Goal: Task Accomplishment & Management: Use online tool/utility

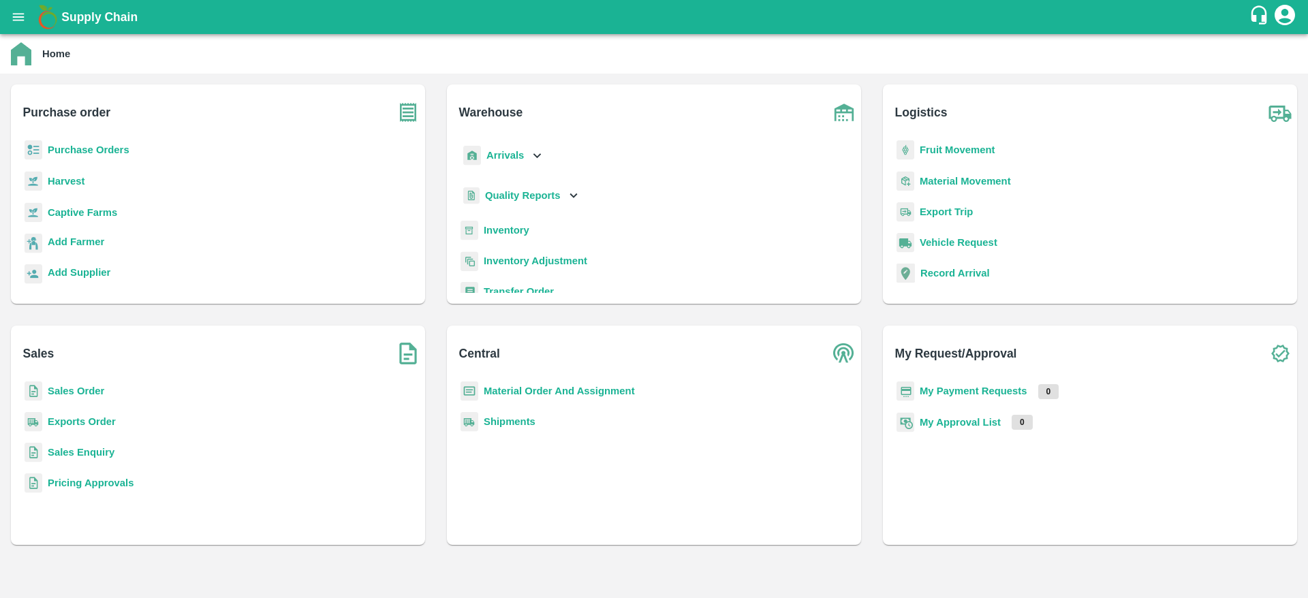
click at [99, 149] on b "Purchase Orders" at bounding box center [89, 149] width 82 height 11
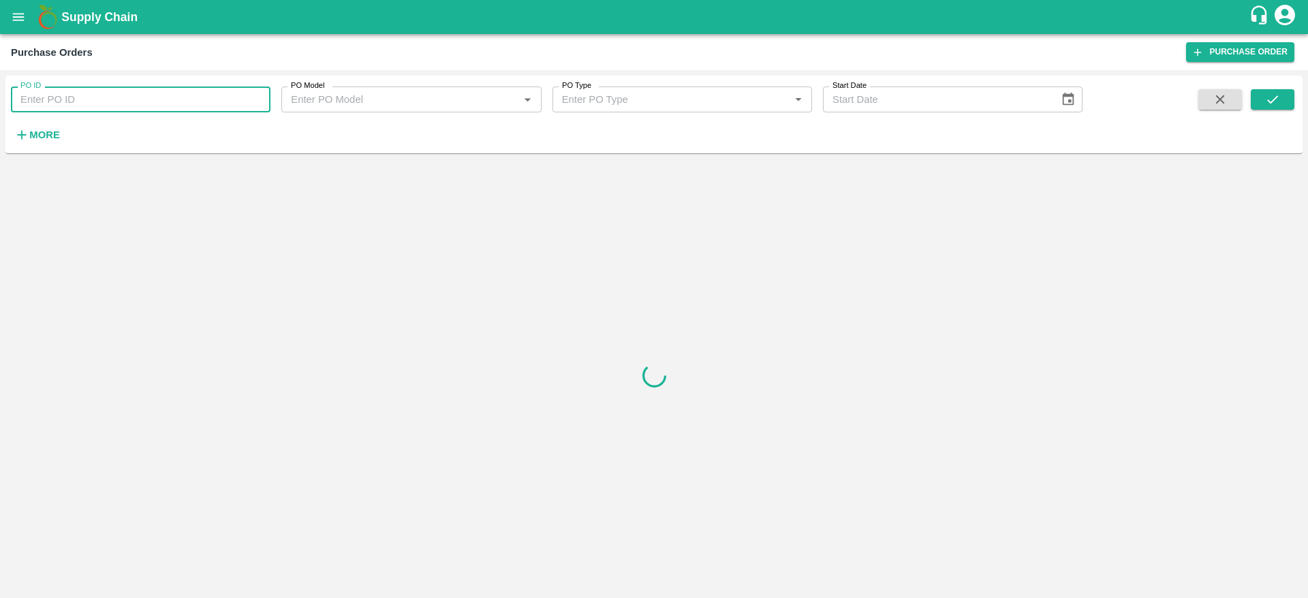
click at [62, 106] on input "PO ID" at bounding box center [141, 100] width 260 height 26
click at [1282, 101] on button "submit" at bounding box center [1273, 99] width 44 height 20
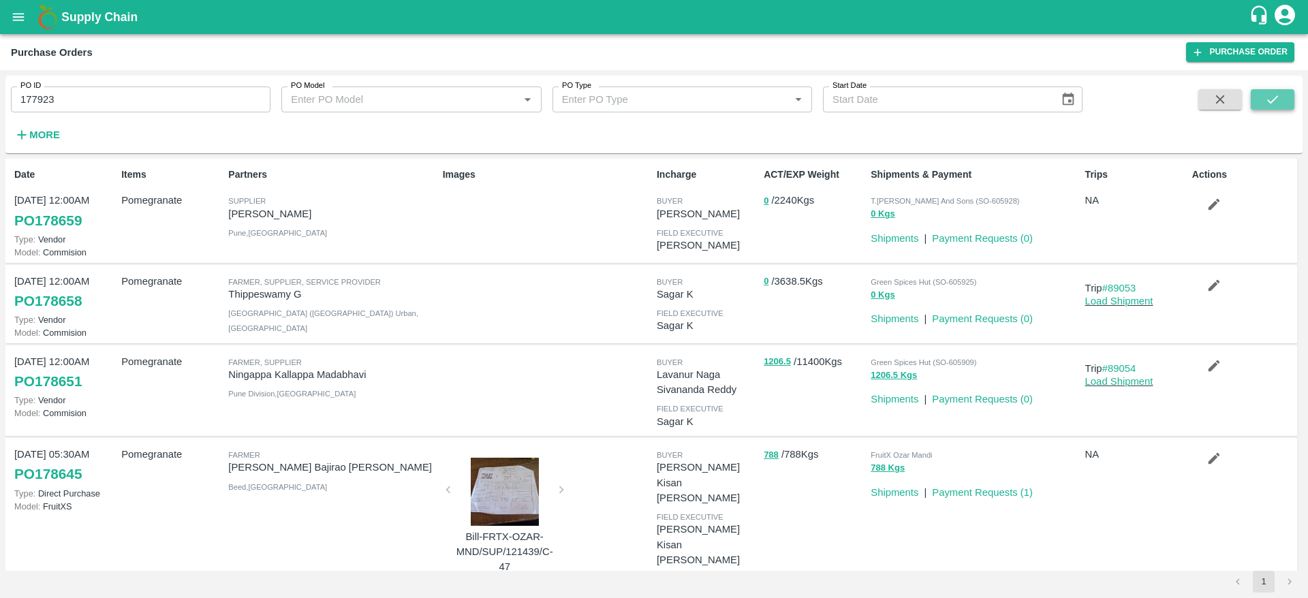
click at [1275, 104] on icon "submit" at bounding box center [1272, 99] width 15 height 15
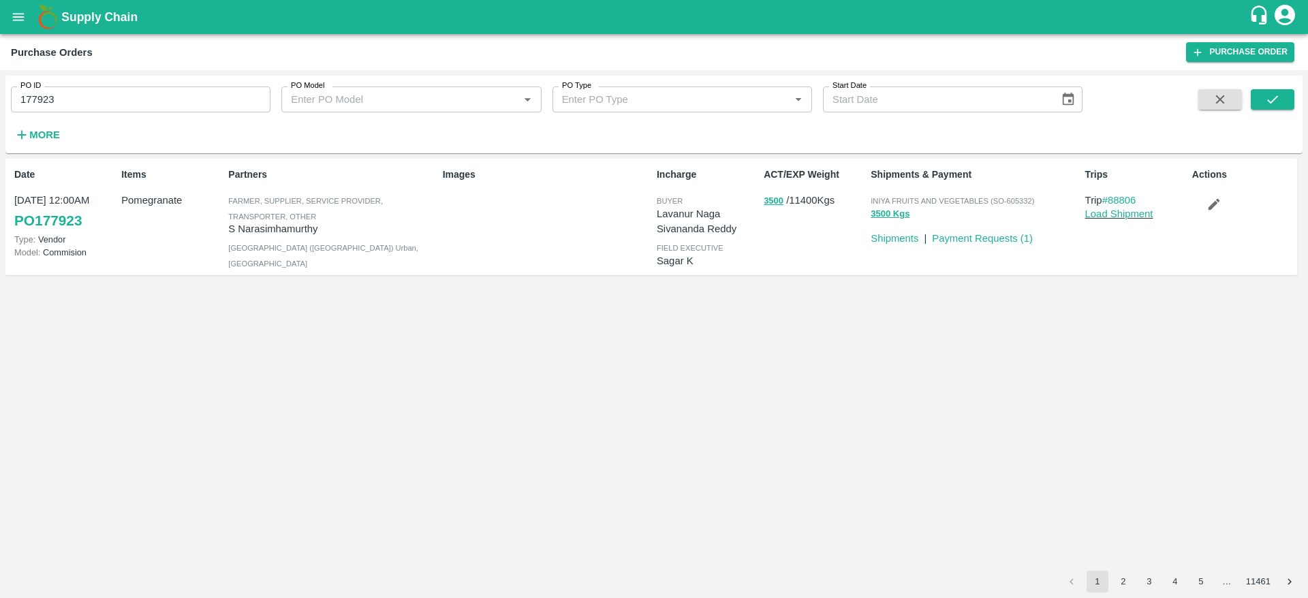
drag, startPoint x: 1134, startPoint y: 194, endPoint x: 997, endPoint y: -89, distance: 315.1
click at [997, 0] on html "Supply Chain Purchase Orders Purchase Order PO ID 177923 PO ID PO Model PO Mode…" at bounding box center [654, 299] width 1308 height 598
click at [98, 91] on input "177923" at bounding box center [141, 100] width 260 height 26
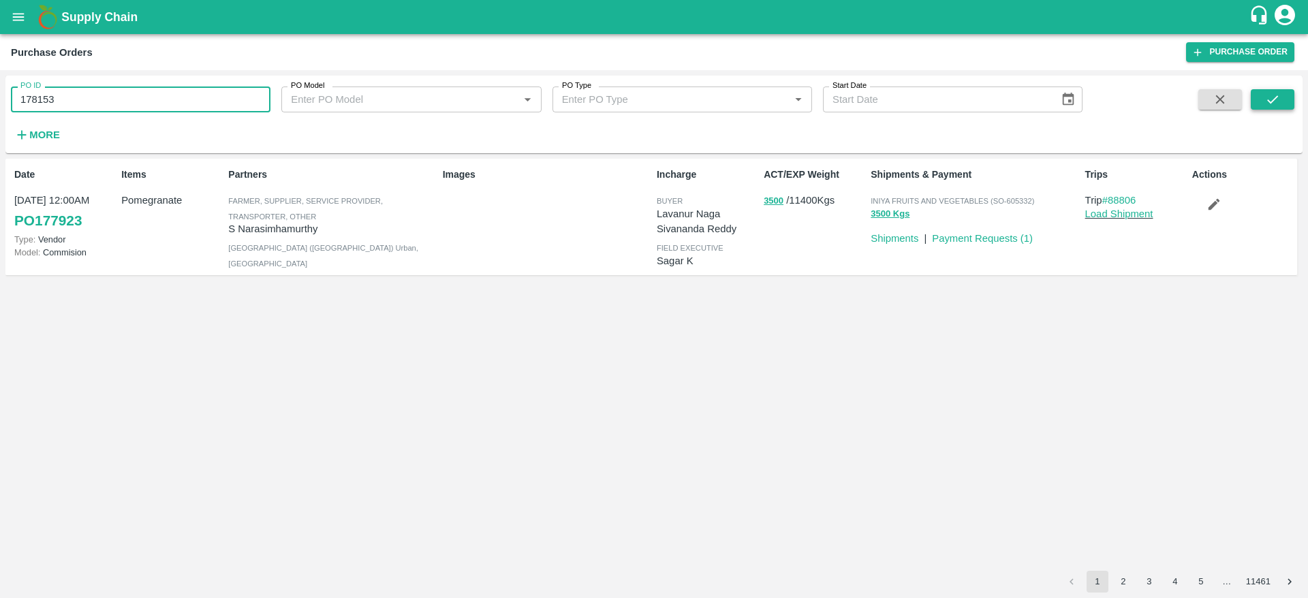
type input "178153"
click at [1292, 98] on button "submit" at bounding box center [1273, 99] width 44 height 20
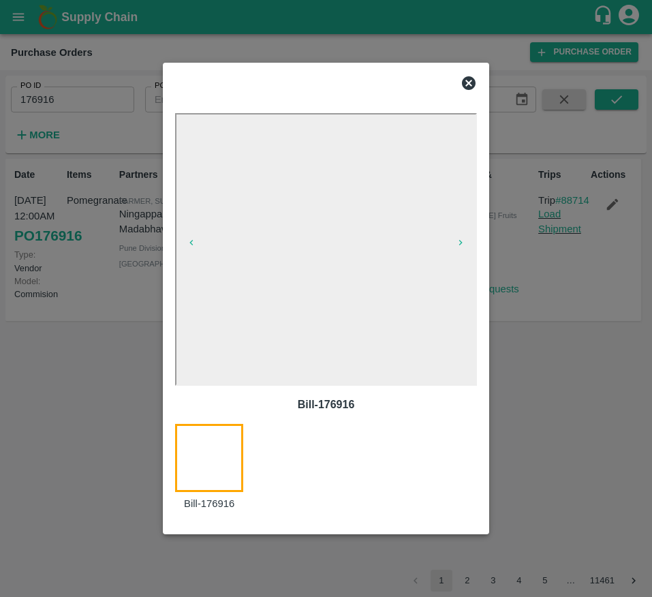
click at [470, 91] on div at bounding box center [326, 82] width 313 height 27
click at [474, 84] on icon at bounding box center [469, 83] width 14 height 14
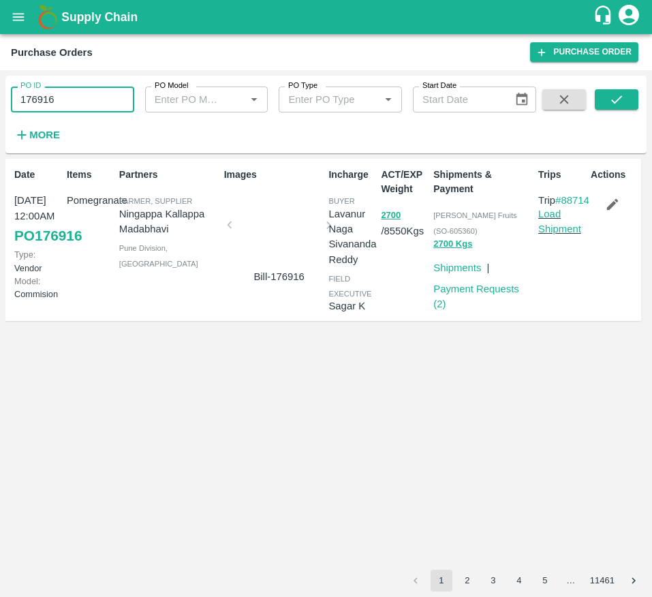
click at [35, 102] on input "176916" at bounding box center [72, 100] width 123 height 26
click at [614, 102] on icon "submit" at bounding box center [616, 99] width 11 height 8
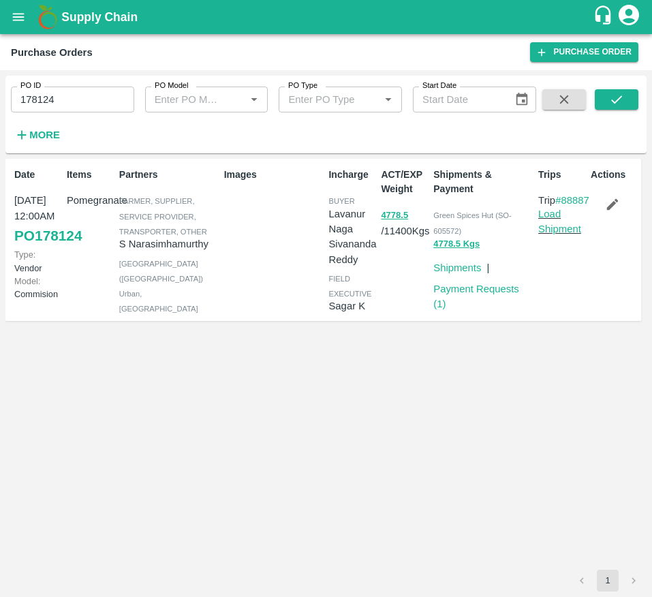
click at [67, 93] on input "178124" at bounding box center [72, 100] width 123 height 26
click at [614, 95] on icon "submit" at bounding box center [616, 99] width 15 height 15
drag, startPoint x: 560, startPoint y: 220, endPoint x: 396, endPoint y: -89, distance: 350.2
drag, startPoint x: 396, startPoint y: -89, endPoint x: 369, endPoint y: 400, distance: 489.9
click at [369, 400] on div "Date 23 Sep, 12:00AM PO 178153 Type: Vendor Model: Commision Items Pomegranate …" at bounding box center [325, 364] width 641 height 411
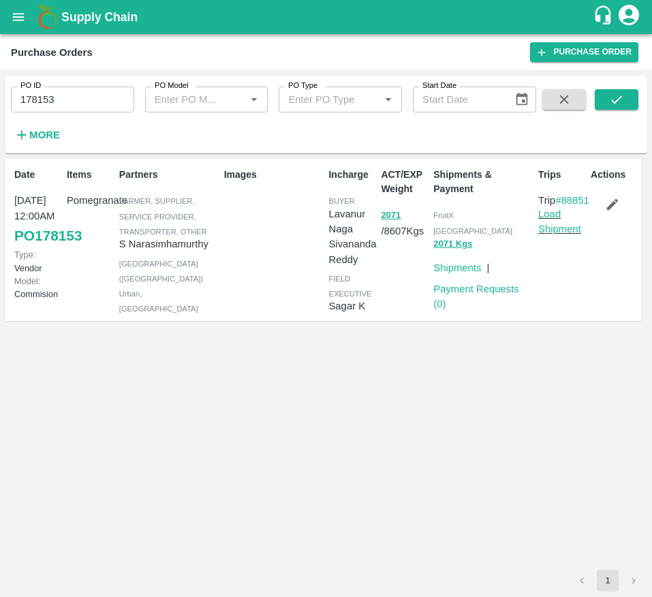
drag, startPoint x: 550, startPoint y: 213, endPoint x: 435, endPoint y: 57, distance: 193.5
click at [435, 57] on div "Purchase Orders" at bounding box center [270, 53] width 519 height 18
click at [528, 341] on div "Date 23 Sep, 12:00AM PO 178153 Type: Vendor Model: Commision Items Pomegranate …" at bounding box center [325, 364] width 641 height 411
click at [107, 98] on input "178153" at bounding box center [72, 100] width 123 height 26
click at [602, 106] on button "submit" at bounding box center [617, 99] width 44 height 20
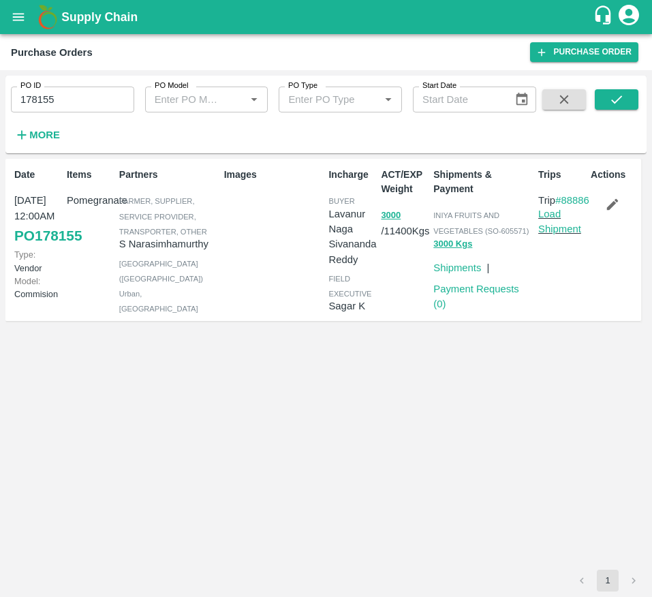
drag, startPoint x: 556, startPoint y: 215, endPoint x: 290, endPoint y: -89, distance: 404.1
drag, startPoint x: 290, startPoint y: -89, endPoint x: 433, endPoint y: 567, distance: 671.6
click at [433, 567] on div "Date 23 Sep, 12:00AM PO 178155 Type: Vendor Model: Commision Items Pomegranate …" at bounding box center [325, 364] width 641 height 411
drag, startPoint x: 559, startPoint y: 219, endPoint x: 333, endPoint y: 35, distance: 291.1
drag, startPoint x: 333, startPoint y: 35, endPoint x: 484, endPoint y: 348, distance: 347.1
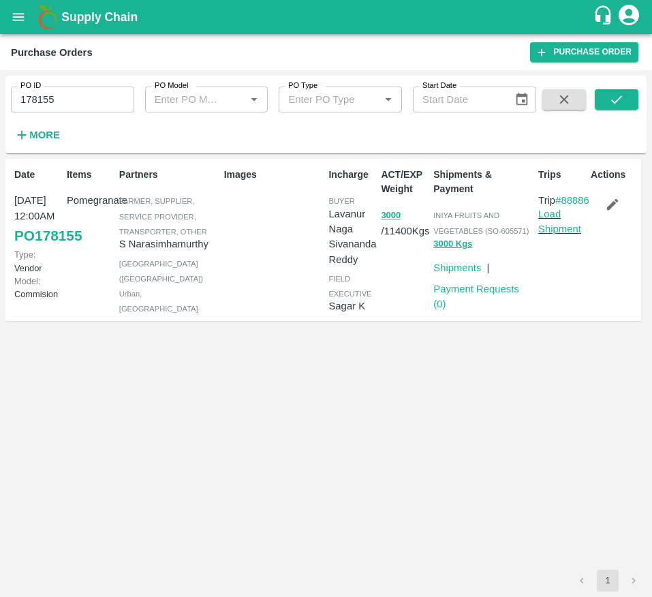
click at [484, 348] on div "Date 23 Sep, 12:00AM PO 178155 Type: Vendor Model: Commision Items Pomegranate …" at bounding box center [325, 364] width 641 height 411
click at [67, 97] on input "178155" at bounding box center [72, 100] width 123 height 26
click at [602, 95] on button "submit" at bounding box center [617, 99] width 44 height 20
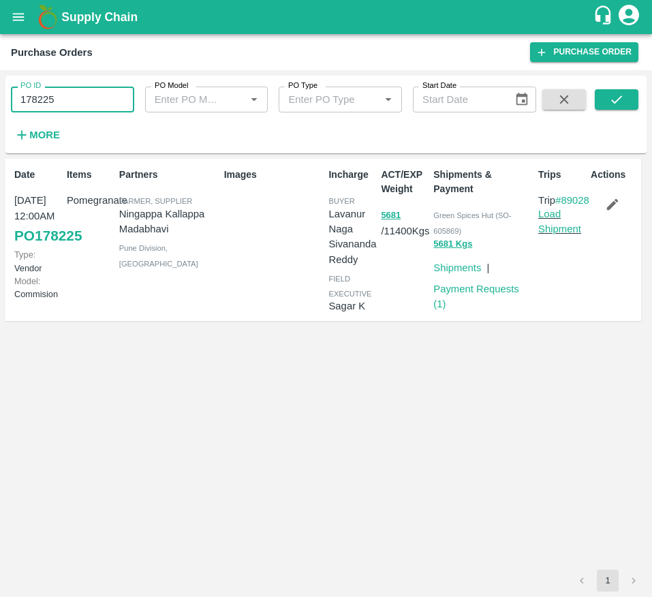
click at [67, 110] on input "178225" at bounding box center [72, 100] width 123 height 26
click at [621, 93] on icon "submit" at bounding box center [616, 99] width 15 height 15
click at [72, 106] on input "178385" at bounding box center [72, 100] width 123 height 26
click at [600, 106] on button "submit" at bounding box center [617, 99] width 44 height 20
drag, startPoint x: 546, startPoint y: 220, endPoint x: 441, endPoint y: -88, distance: 325.3
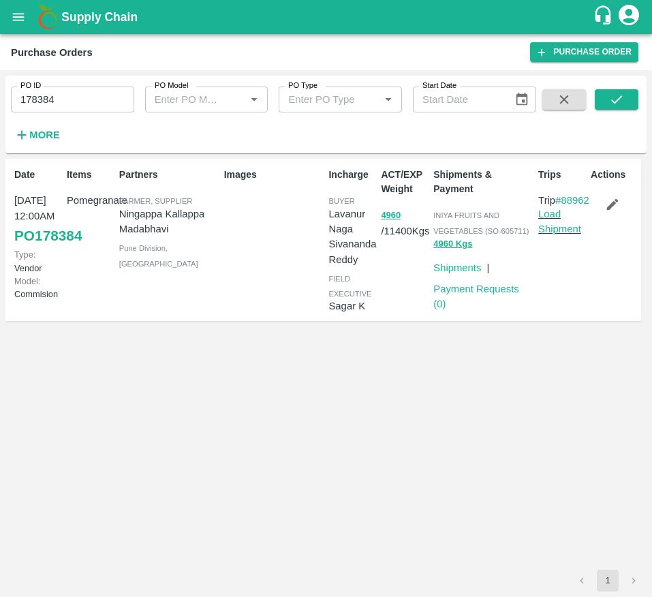
drag, startPoint x: 441, startPoint y: -88, endPoint x: 505, endPoint y: 360, distance: 452.2
click at [505, 360] on div "Date 25 Sep, 12:00AM PO 178384 Type: Vendor Model: Commision Items Pomegranate …" at bounding box center [325, 364] width 641 height 411
drag, startPoint x: 564, startPoint y: 217, endPoint x: 315, endPoint y: -89, distance: 394.2
drag, startPoint x: 315, startPoint y: -89, endPoint x: 480, endPoint y: 490, distance: 601.9
click at [480, 490] on div "Date 25 Sep, 12:00AM PO 178384 Type: Vendor Model: Commision Items Pomegranate …" at bounding box center [325, 364] width 641 height 411
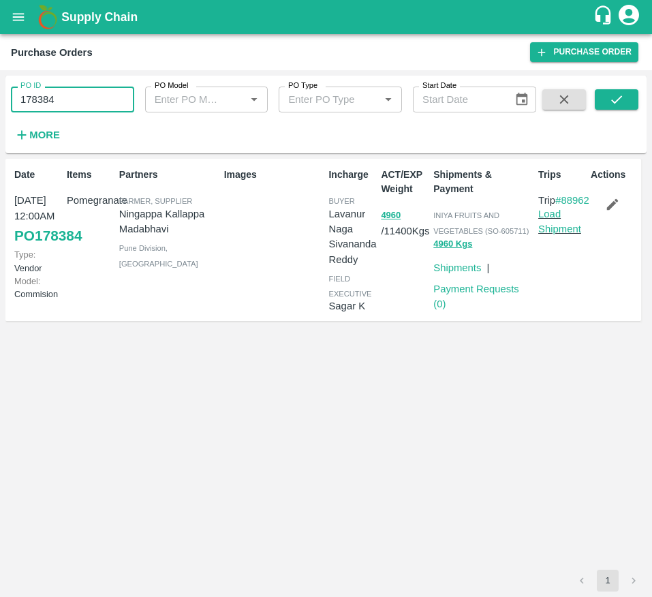
click at [93, 98] on input "178384" at bounding box center [72, 100] width 123 height 26
type input "178497"
click at [614, 105] on icon "submit" at bounding box center [616, 99] width 15 height 15
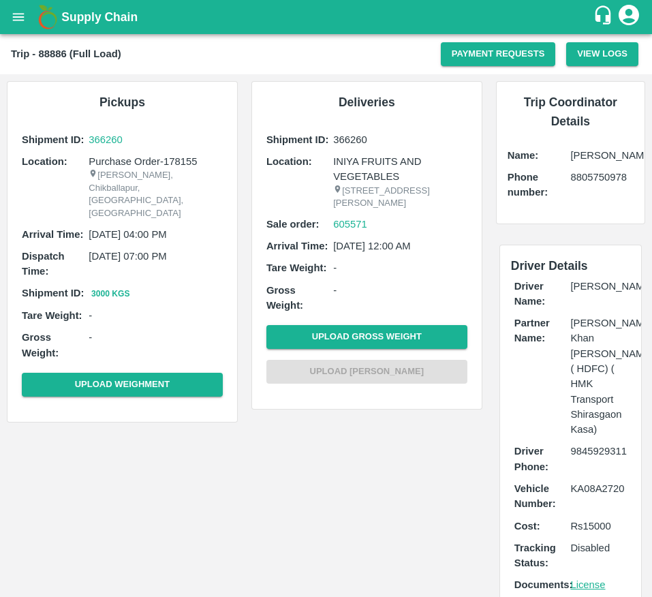
scroll to position [142, 0]
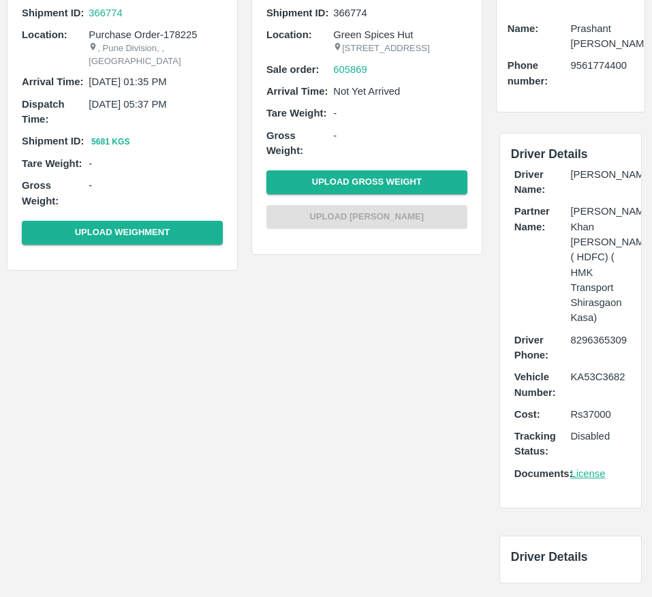
scroll to position [157, 0]
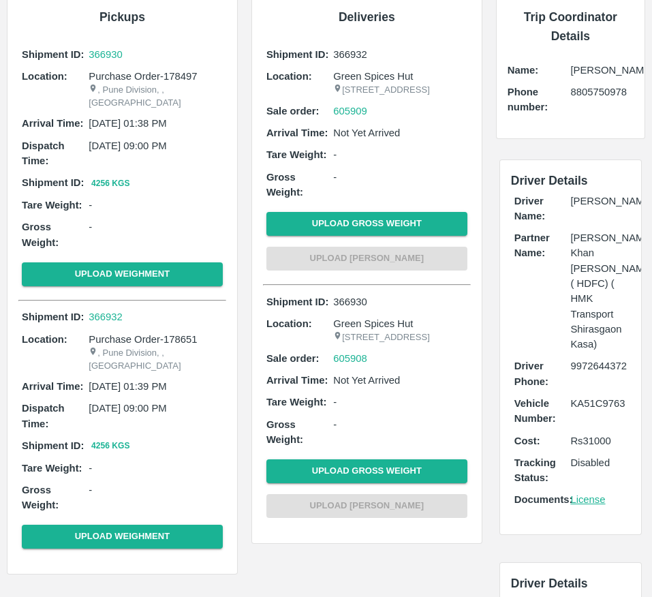
scroll to position [142, 0]
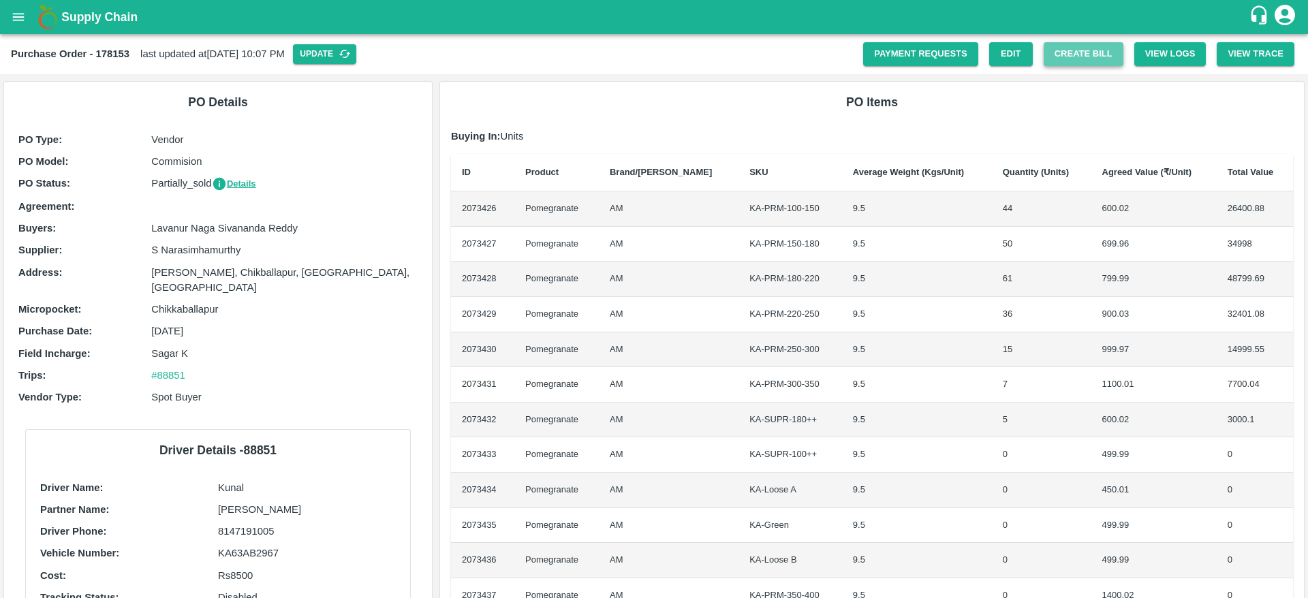
click at [1060, 60] on button "Create Bill" at bounding box center [1084, 54] width 80 height 24
